Goal: Transaction & Acquisition: Download file/media

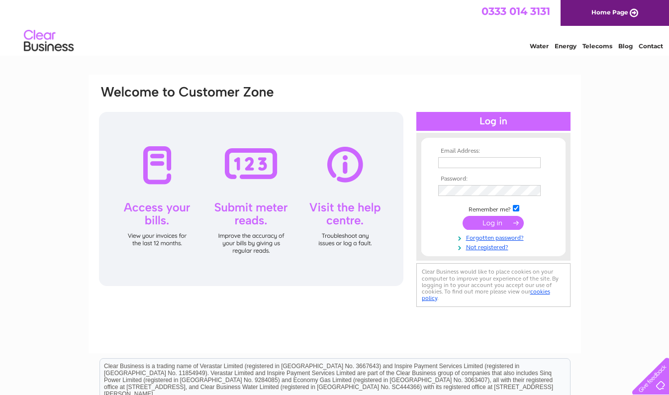
type input "[EMAIL_ADDRESS][DOMAIN_NAME]"
click at [505, 224] on input "submit" at bounding box center [493, 223] width 61 height 14
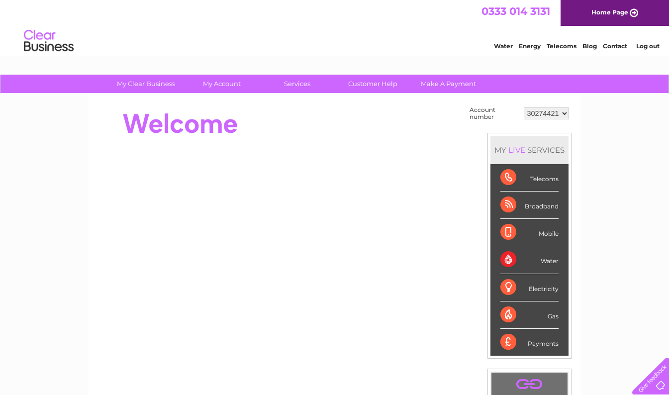
click at [560, 118] on select "30274421 30275291" at bounding box center [546, 114] width 45 height 12
click at [597, 139] on div "My Clear Business Login Details My Details My Preferences Link Account My Accou…" at bounding box center [334, 355] width 669 height 561
click at [214, 82] on link "My Account" at bounding box center [222, 84] width 82 height 18
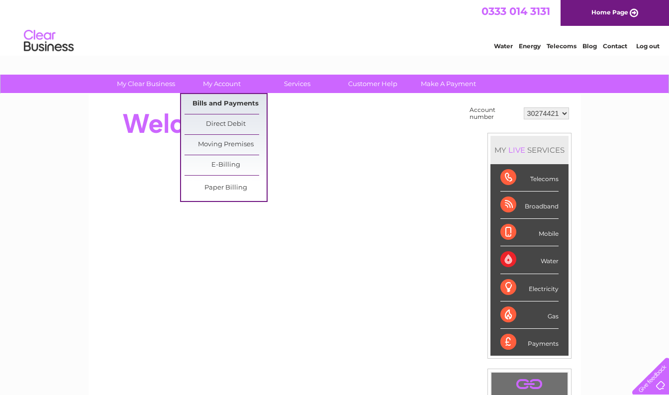
click at [240, 111] on link "Bills and Payments" at bounding box center [226, 104] width 82 height 20
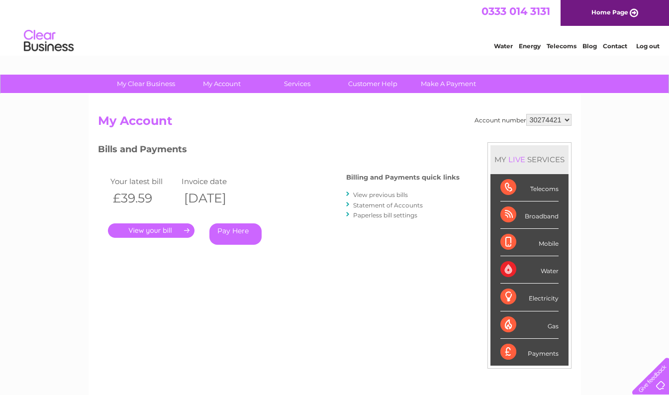
click at [563, 118] on select "30274421 30275291" at bounding box center [549, 120] width 45 height 12
select select "30275291"
click at [527, 114] on select "30274421 30275291" at bounding box center [549, 120] width 45 height 12
click at [556, 124] on select "30274421 30275291" at bounding box center [549, 120] width 45 height 12
select select "30274421"
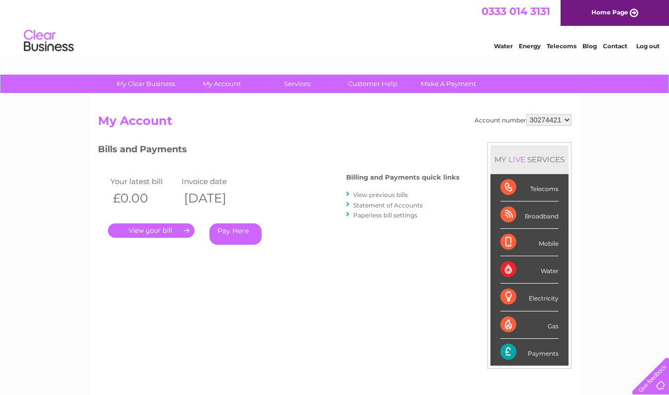
click at [527, 114] on select "30274421 30275291" at bounding box center [549, 120] width 45 height 12
click at [171, 232] on link "." at bounding box center [151, 230] width 87 height 14
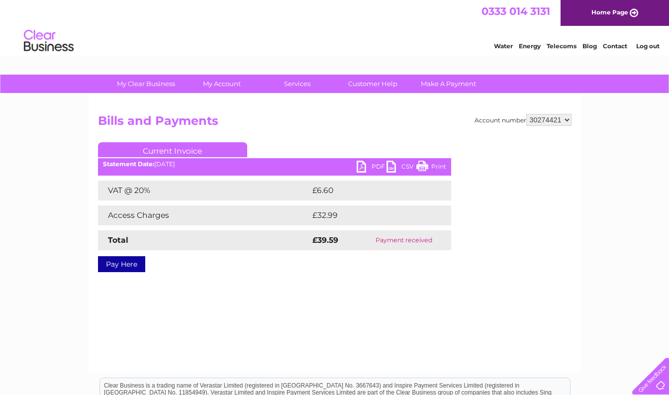
click at [373, 169] on link "PDF" at bounding box center [372, 168] width 30 height 14
click at [564, 120] on select "30274421 30275291" at bounding box center [549, 120] width 45 height 12
select select "30275291"
click at [527, 114] on select "30274421 30275291" at bounding box center [549, 120] width 45 height 12
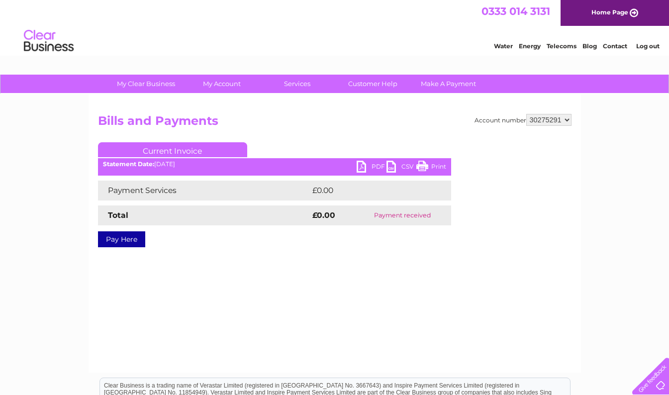
click at [369, 171] on link "PDF" at bounding box center [372, 168] width 30 height 14
